Goal: Task Accomplishment & Management: Use online tool/utility

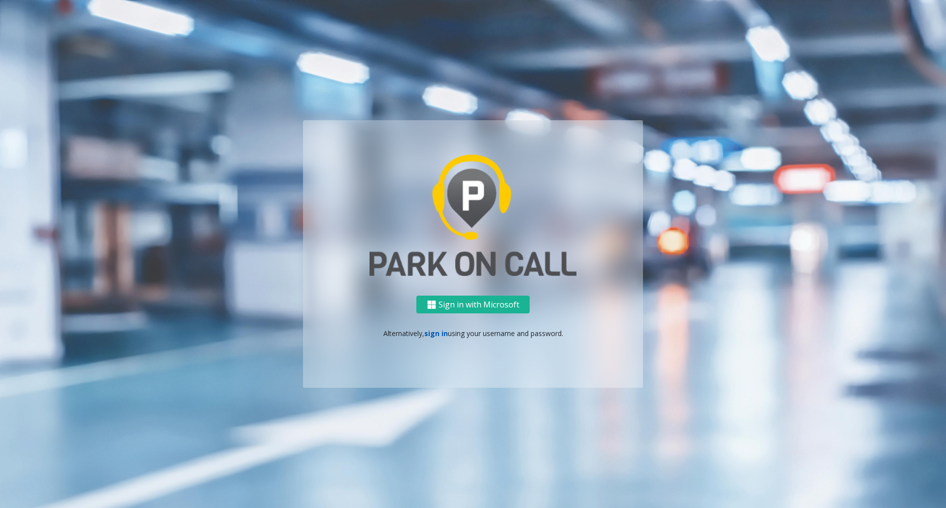
click at [436, 336] on link "sign in" at bounding box center [436, 333] width 24 height 9
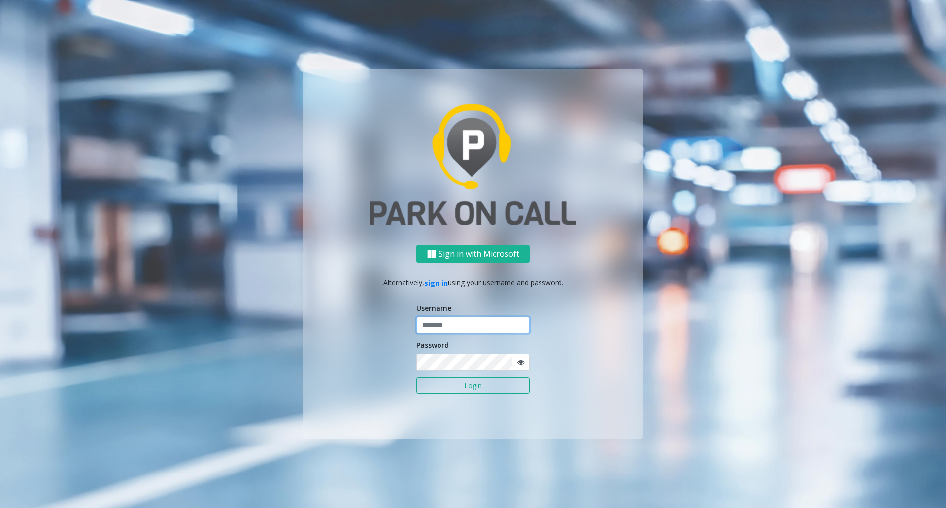
type input "*****"
click at [463, 386] on button "Login" at bounding box center [472, 385] width 113 height 17
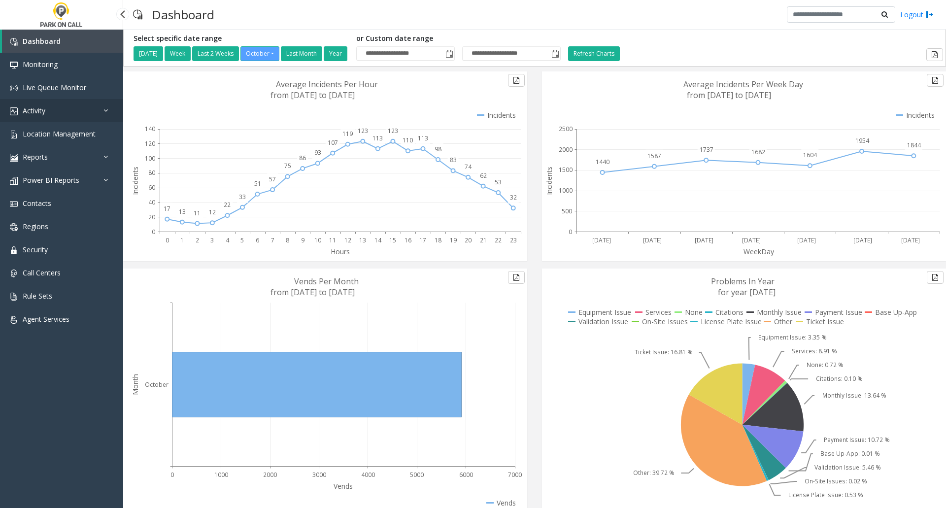
click at [47, 105] on link "Activity" at bounding box center [61, 110] width 123 height 23
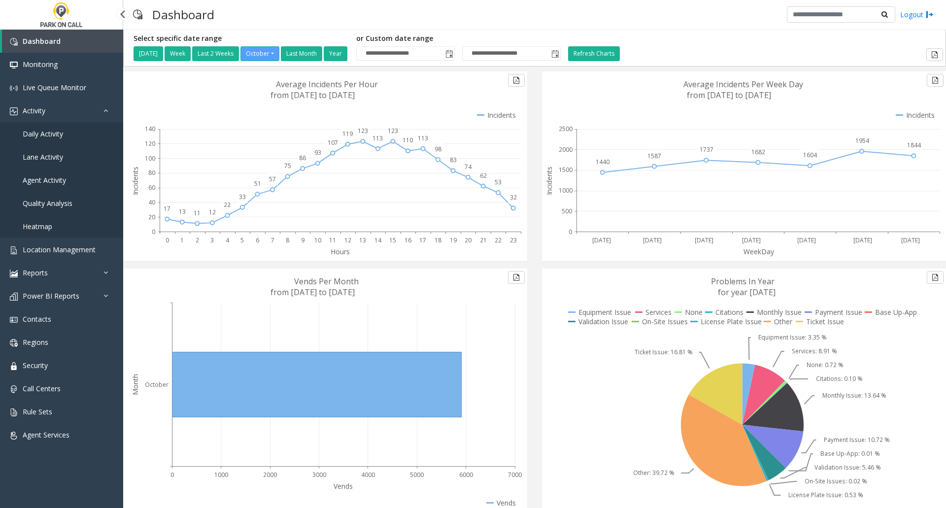
click at [54, 177] on span "Agent Activity" at bounding box center [44, 179] width 43 height 9
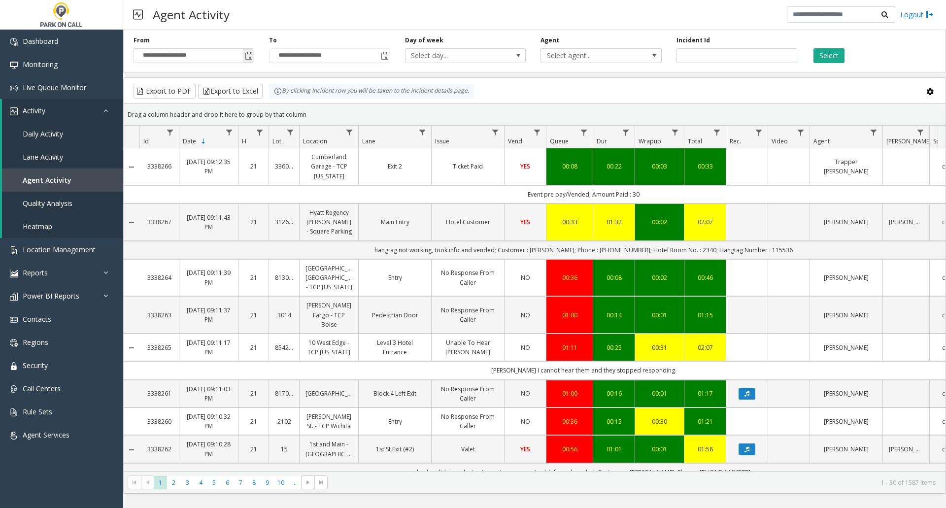
click at [252, 55] on span "Toggle popup" at bounding box center [249, 56] width 8 height 8
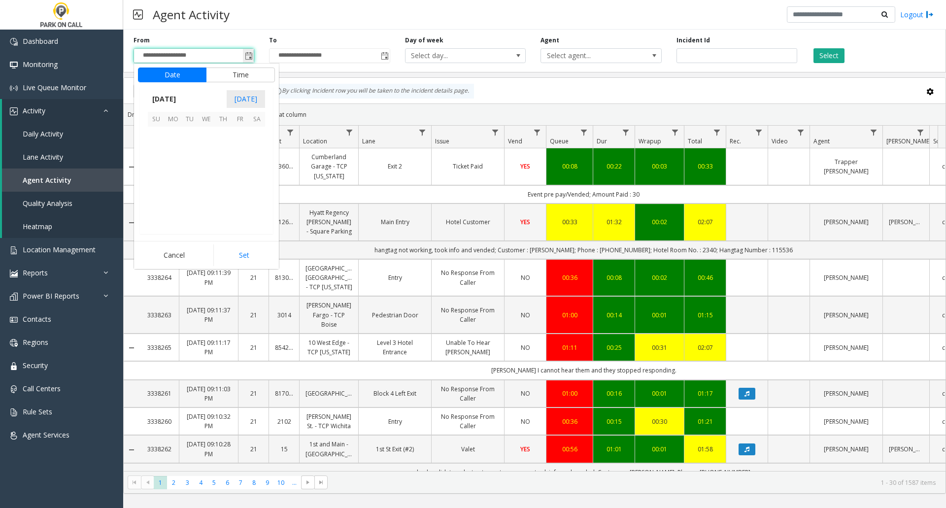
scroll to position [176930, 0]
click at [180, 97] on span "[DATE]" at bounding box center [164, 99] width 33 height 15
click at [158, 168] on span "Sep" at bounding box center [160, 167] width 24 height 24
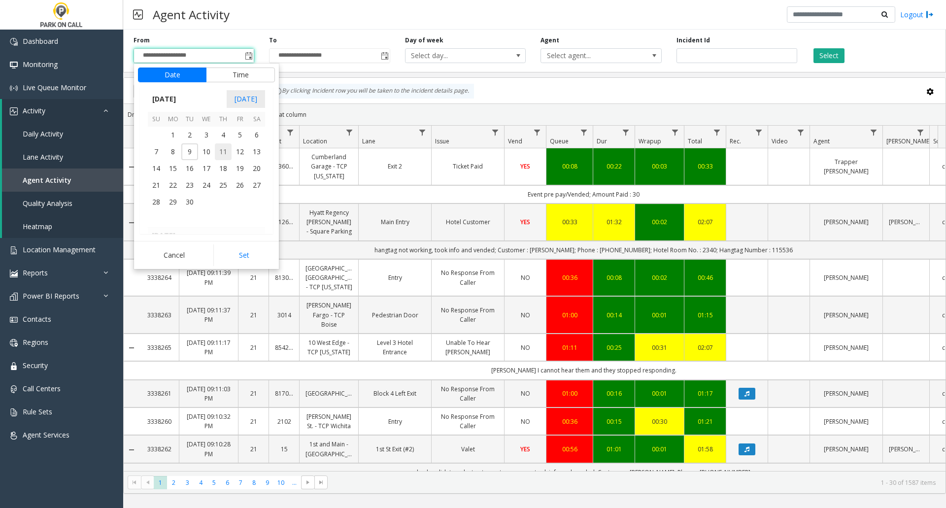
click at [228, 153] on span "11" at bounding box center [223, 151] width 17 height 17
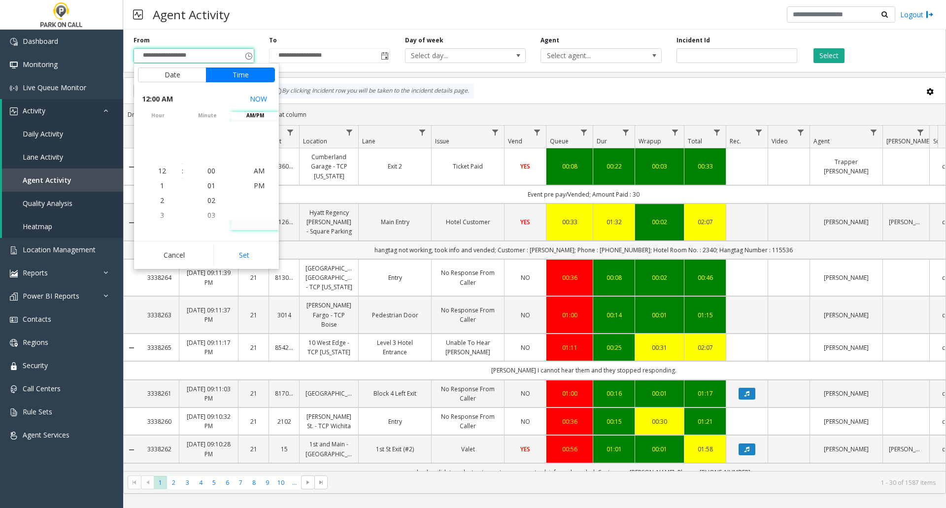
click at [247, 254] on button "Set" at bounding box center [244, 255] width 62 height 22
type input "**********"
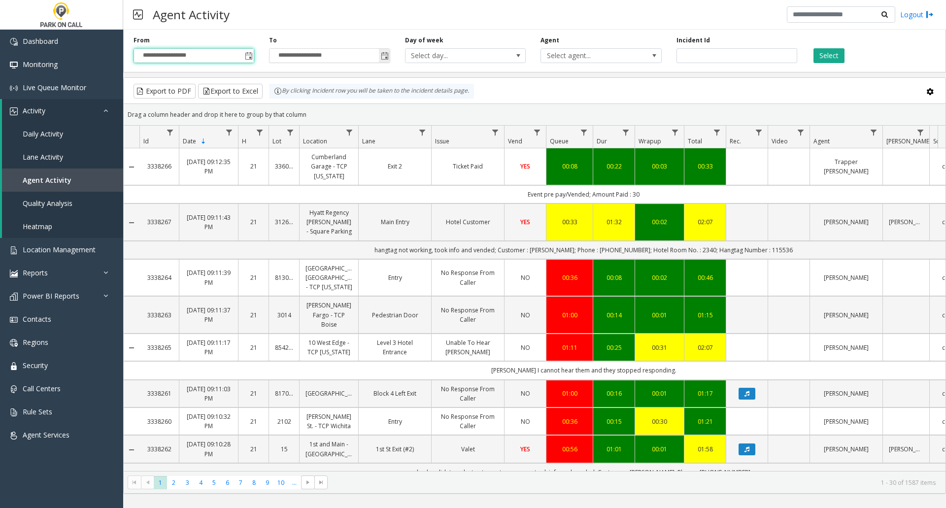
click at [385, 56] on span "Toggle popup" at bounding box center [385, 56] width 8 height 8
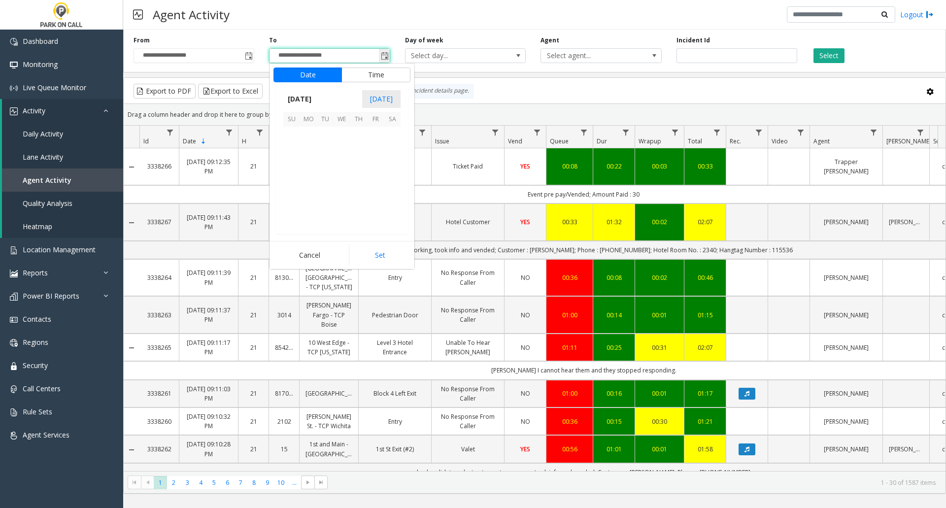
scroll to position [15, 0]
click at [660, 84] on div "Export to PDF Export to Excel By clicking Incident row you will be taken to the…" at bounding box center [534, 91] width 805 height 15
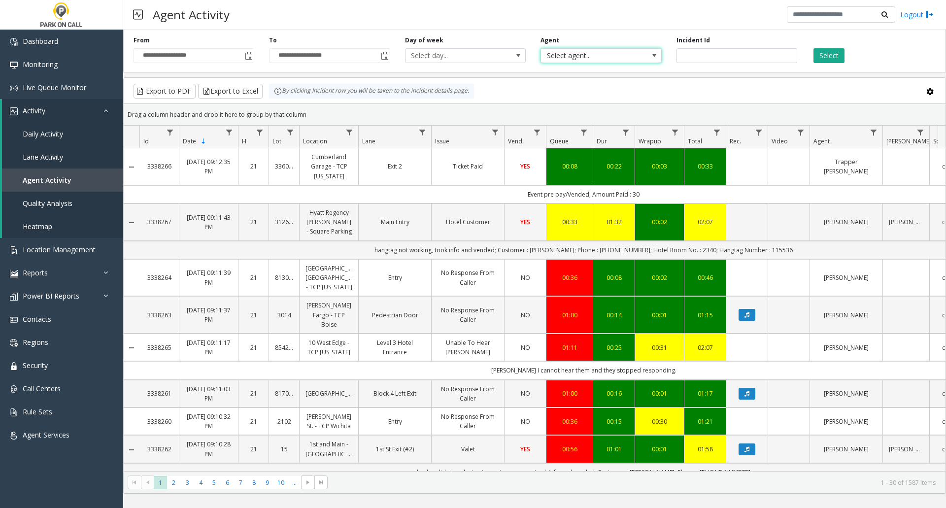
click at [656, 59] on span at bounding box center [654, 56] width 8 height 8
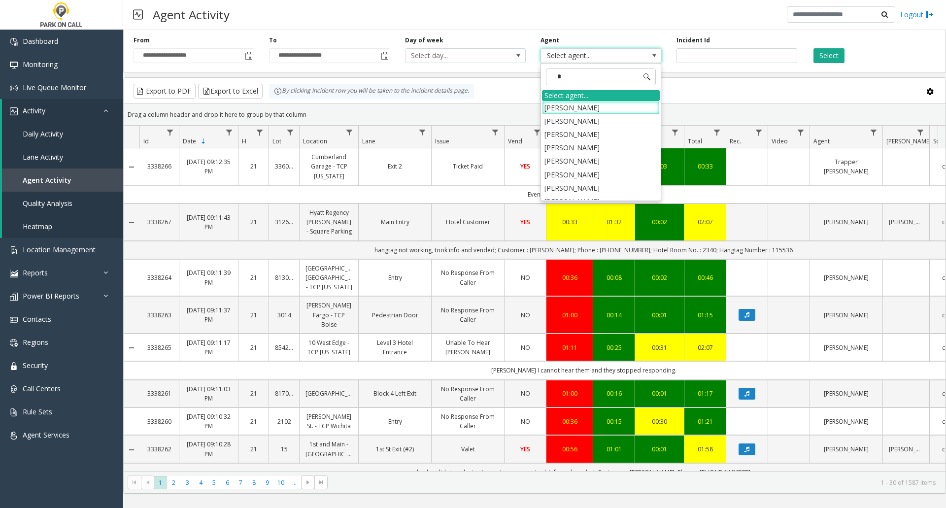
type input "**"
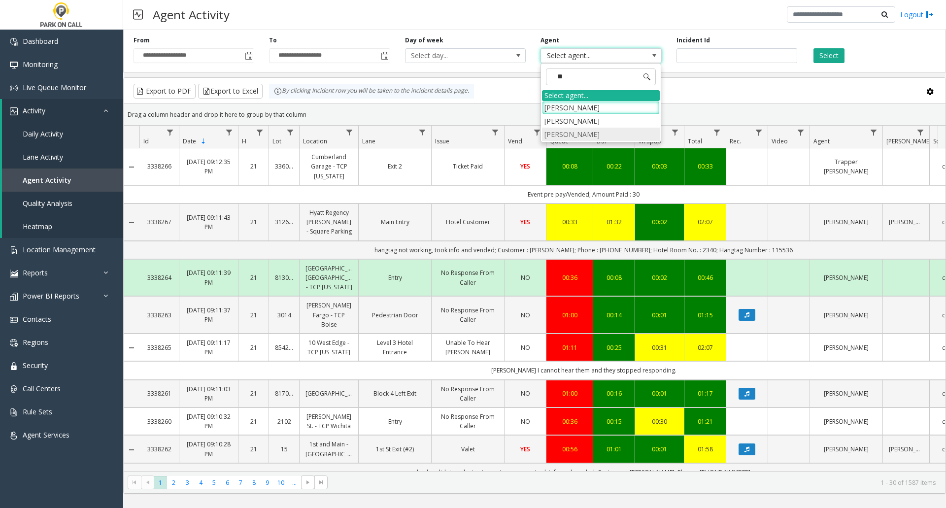
click at [591, 134] on li "[PERSON_NAME]" at bounding box center [601, 134] width 118 height 13
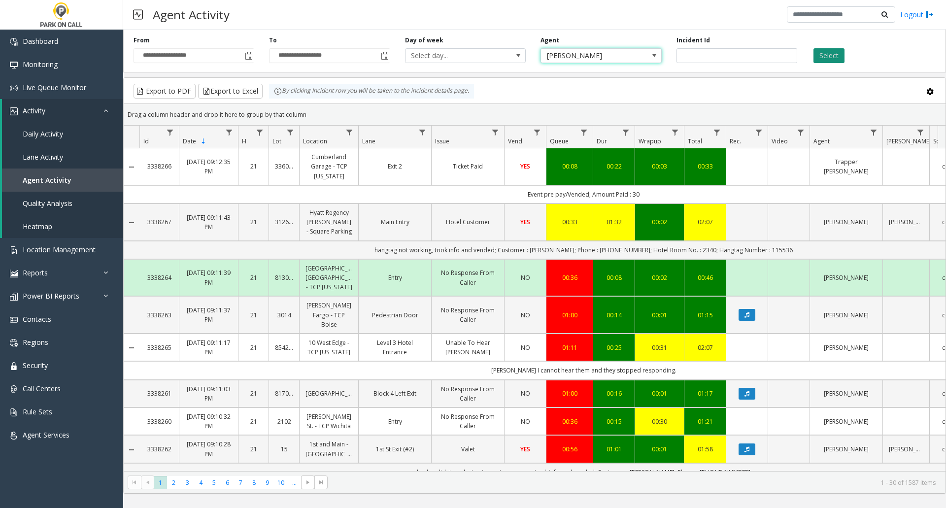
click at [829, 53] on button "Select" at bounding box center [828, 55] width 31 height 15
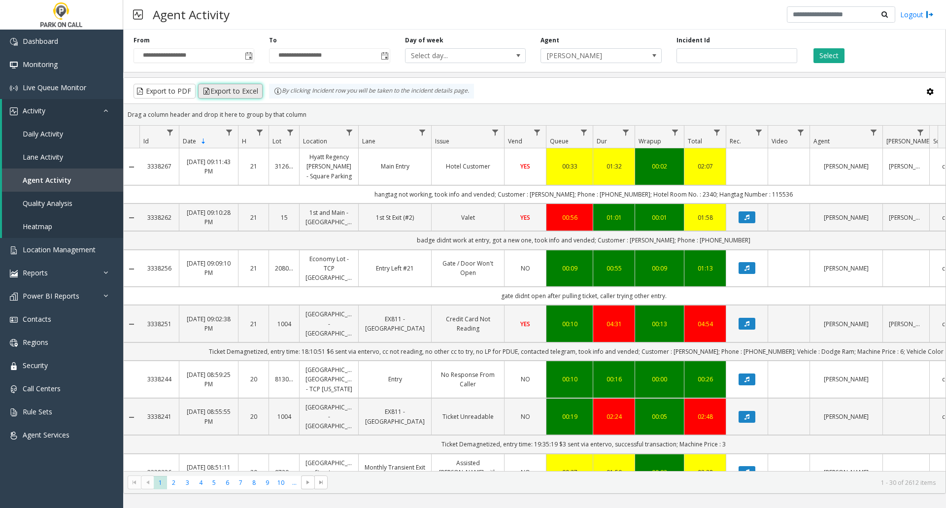
click at [246, 92] on button "Export to Excel" at bounding box center [230, 91] width 65 height 15
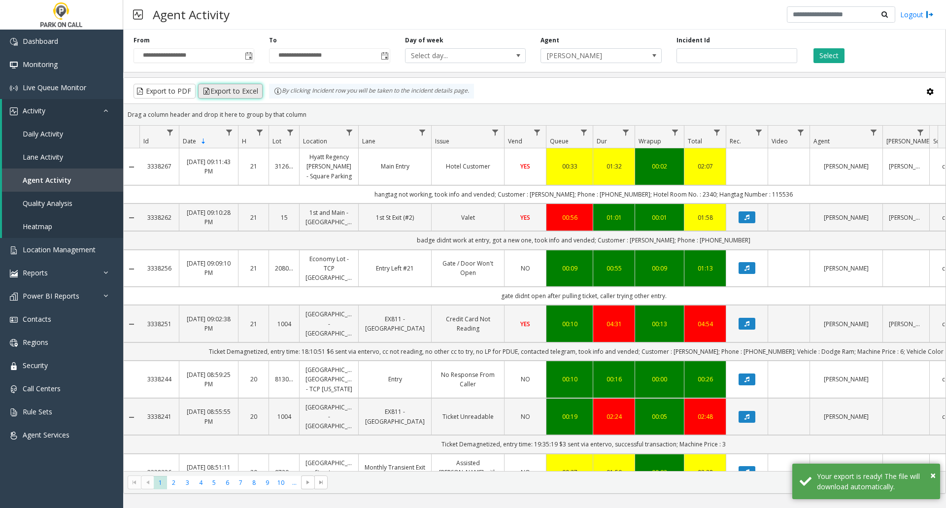
click at [237, 90] on button "Export to Excel" at bounding box center [230, 91] width 65 height 15
